Goal: Book appointment/travel/reservation

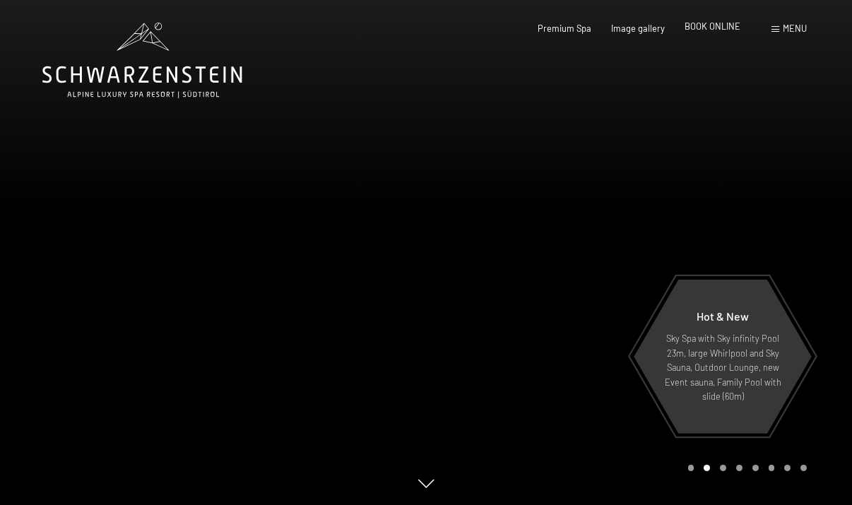
click at [709, 28] on span "BOOK ONLINE" at bounding box center [713, 25] width 56 height 11
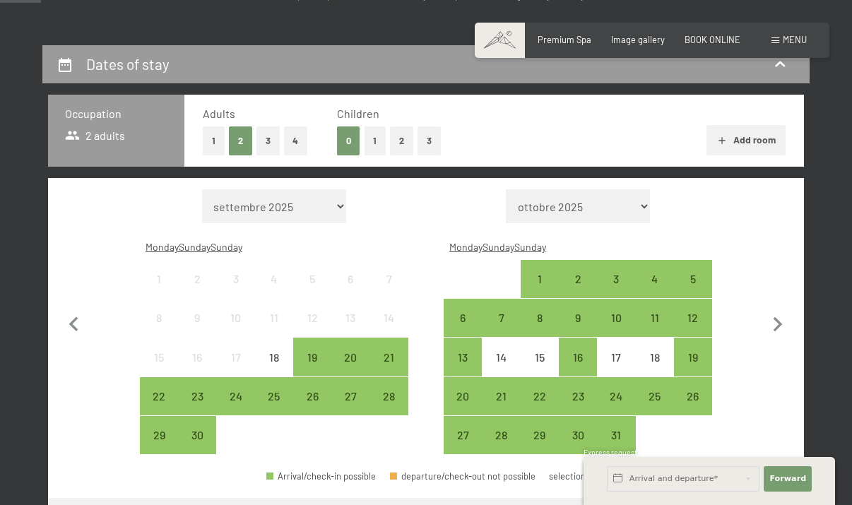
scroll to position [235, 0]
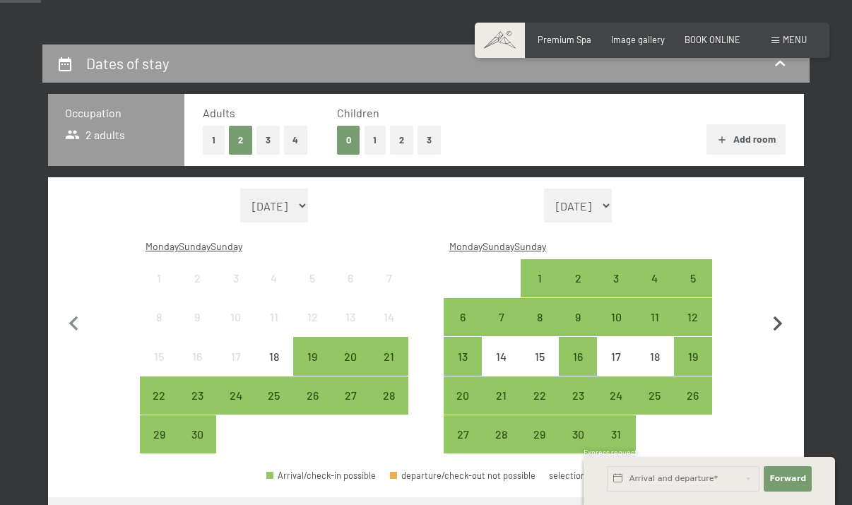
click at [773, 312] on icon "button" at bounding box center [778, 324] width 30 height 30
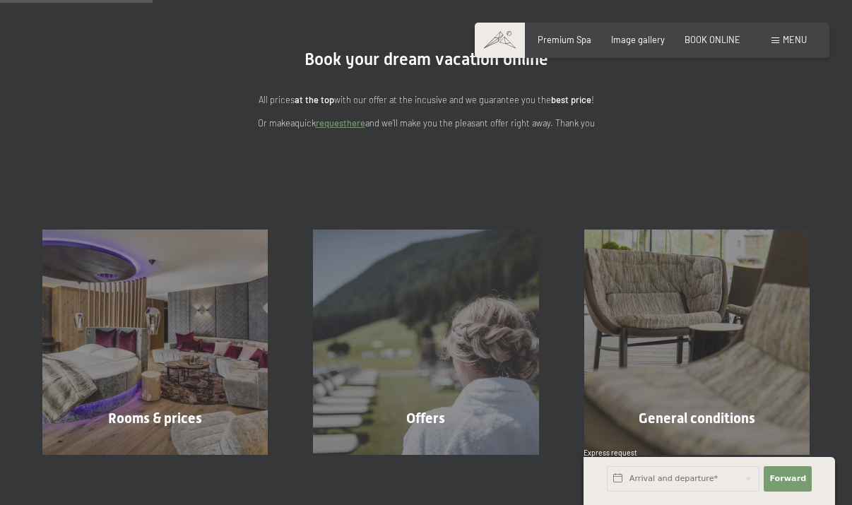
scroll to position [104, 0]
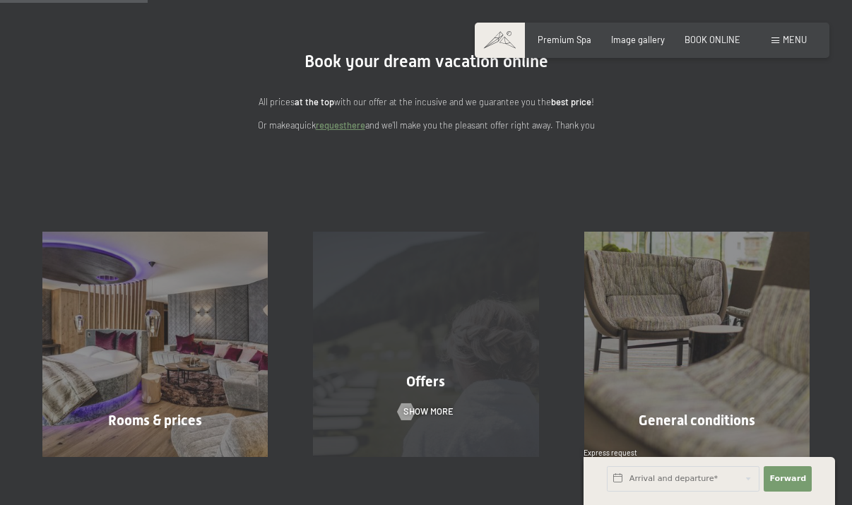
click at [429, 362] on div "Offers SHOW MORE" at bounding box center [425, 344] width 271 height 225
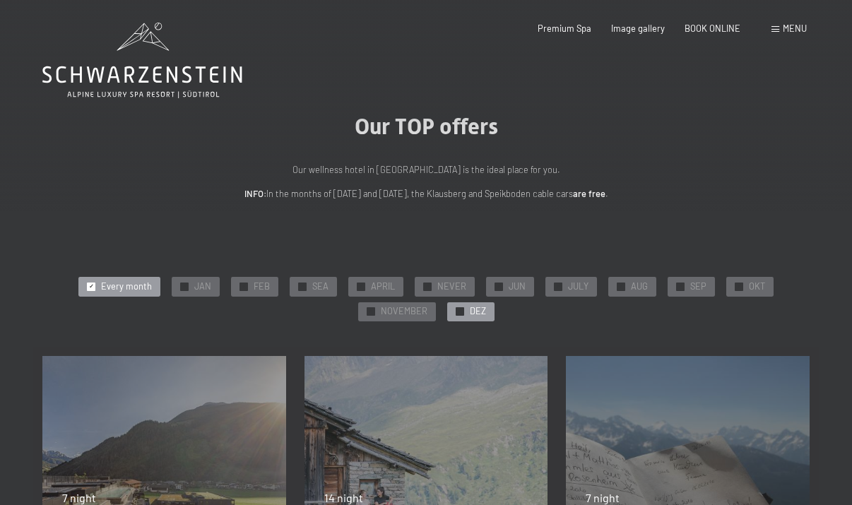
click at [482, 309] on span "DEZ" at bounding box center [478, 311] width 16 height 13
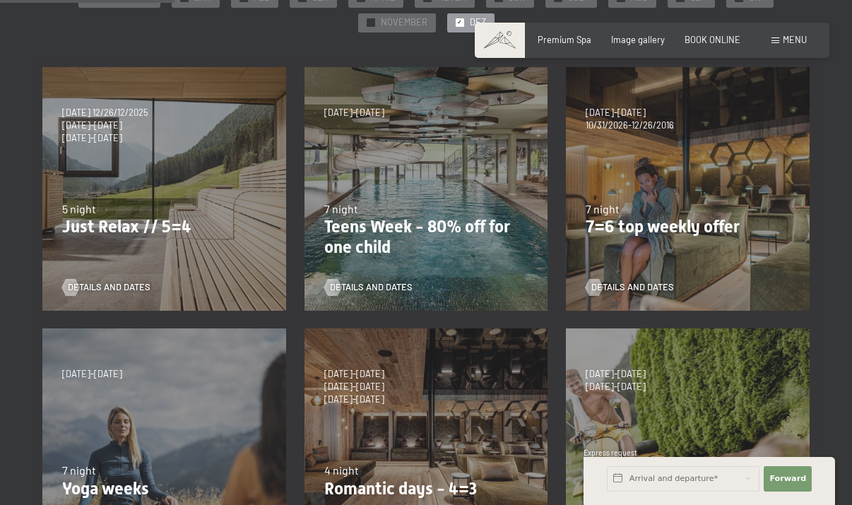
scroll to position [290, 0]
click at [657, 260] on div "4/10/2025-26/10/2025 11/1/2025-12/21/2025 10/1/2026-1/2/2026 7/3/2026-29/3/2026…" at bounding box center [688, 188] width 262 height 262
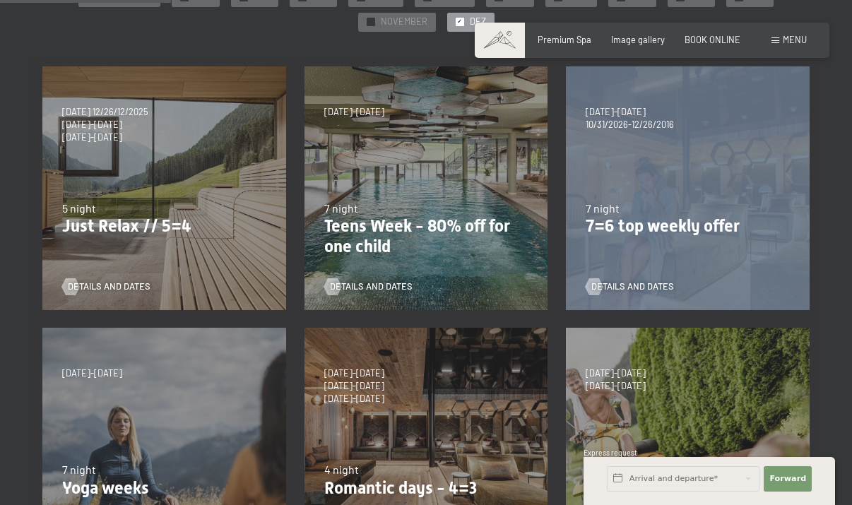
click at [657, 260] on div "4/10/2025-26/10/2025 11/1/2025-12/21/2025 10/1/2026-1/2/2026 7/3/2026-29/3/2026…" at bounding box center [688, 188] width 262 height 262
click at [629, 283] on span "DETAILS AND DATES" at bounding box center [646, 286] width 83 height 13
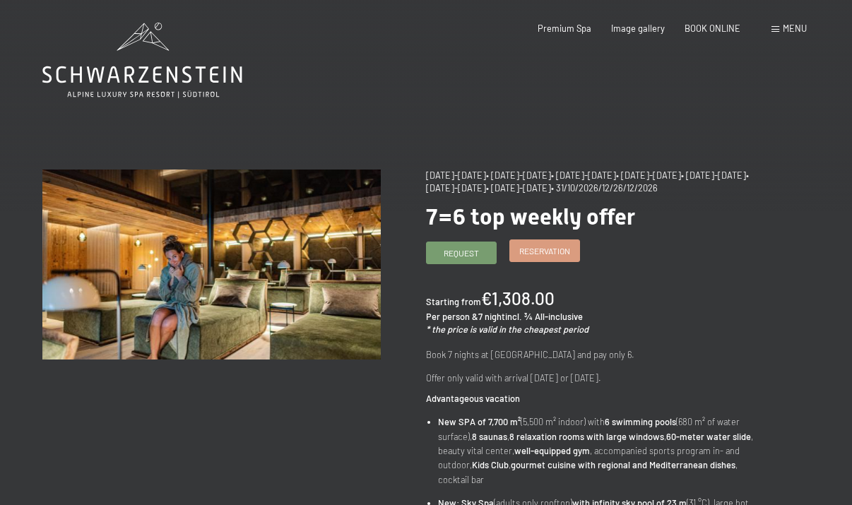
click at [547, 257] on span "RESERVATION" at bounding box center [544, 251] width 51 height 12
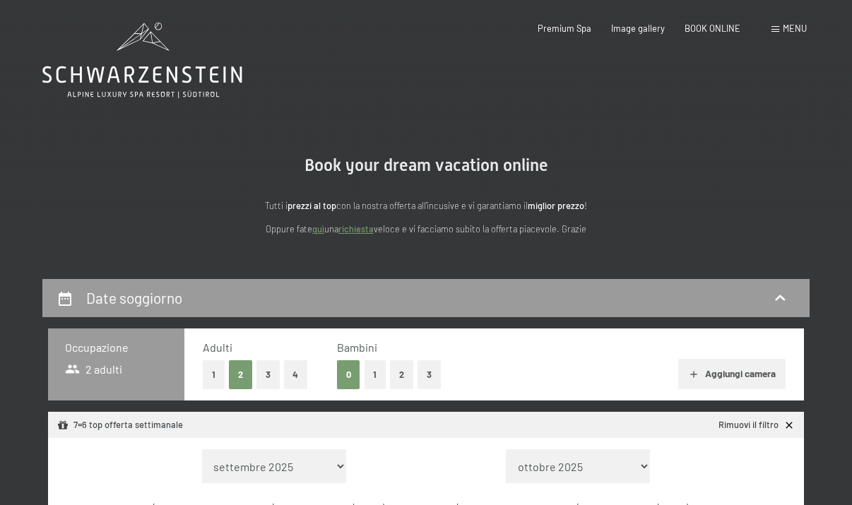
select select "[DATE]"
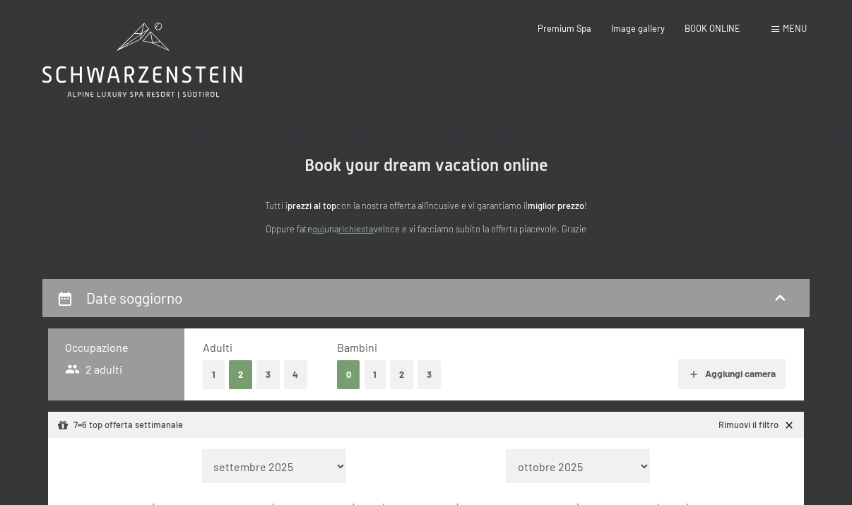
select select "[DATE]"
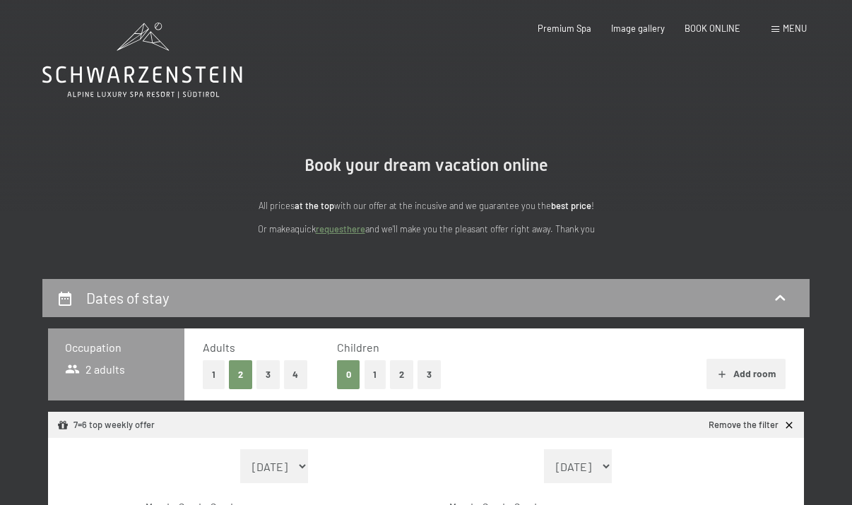
click at [399, 371] on button "2" at bounding box center [401, 374] width 23 height 29
